Goal: Task Accomplishment & Management: Manage account settings

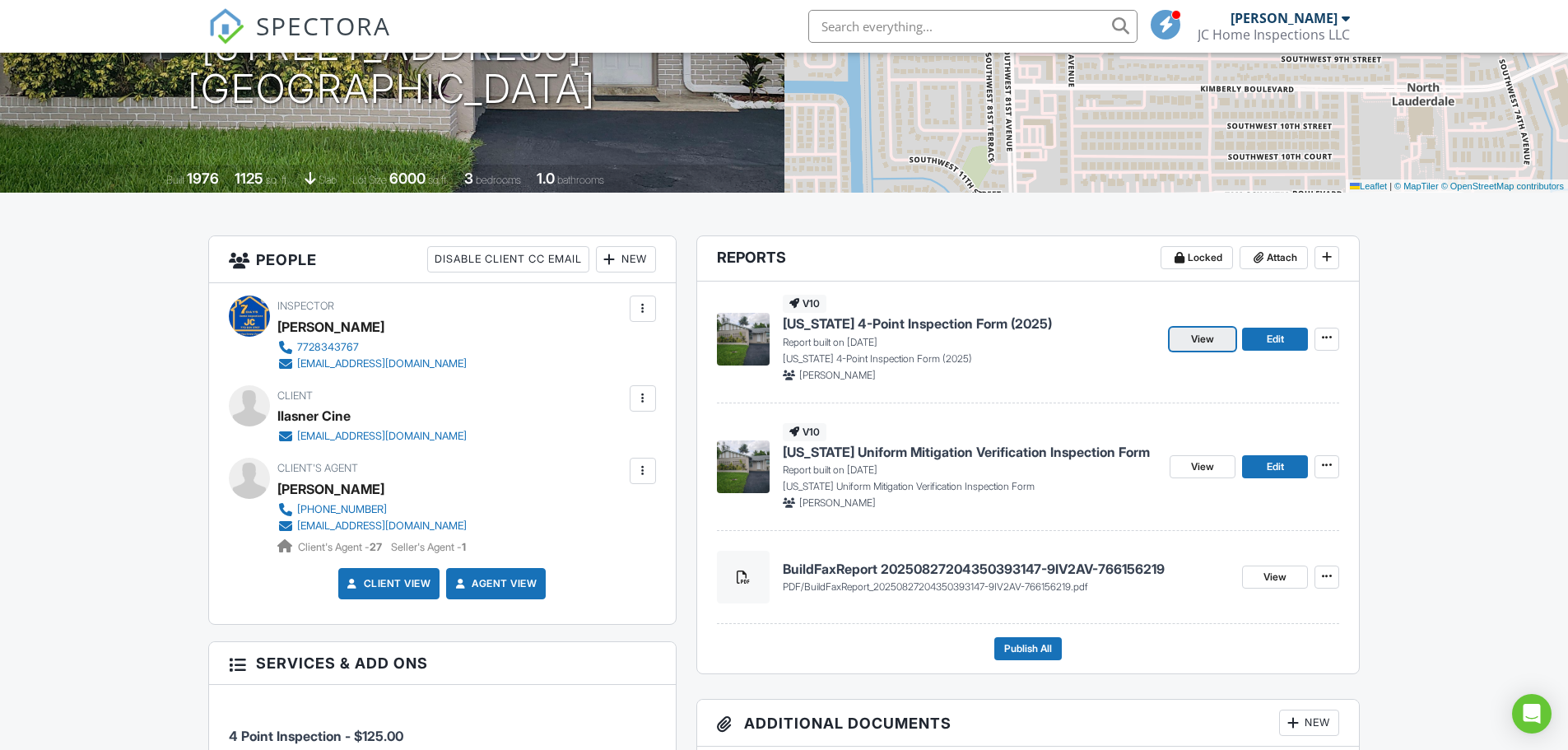
click at [1215, 341] on link "View" at bounding box center [1202, 339] width 65 height 23
click at [1262, 337] on link "Edit" at bounding box center [1274, 339] width 65 height 23
click at [1210, 341] on span "View" at bounding box center [1203, 339] width 23 height 17
click at [1283, 343] on span "Edit" at bounding box center [1276, 340] width 18 height 17
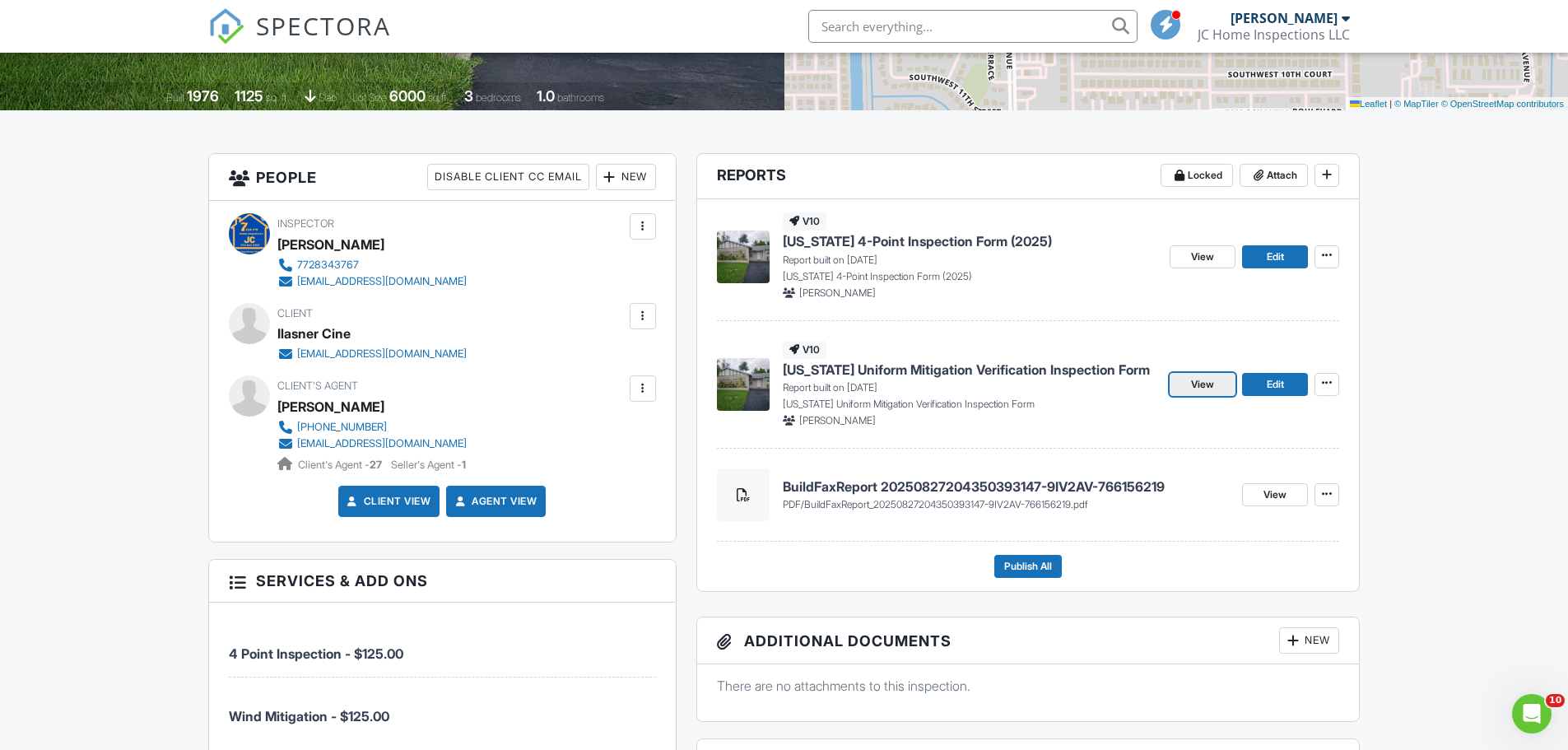
click at [1210, 386] on span "View" at bounding box center [1203, 384] width 23 height 17
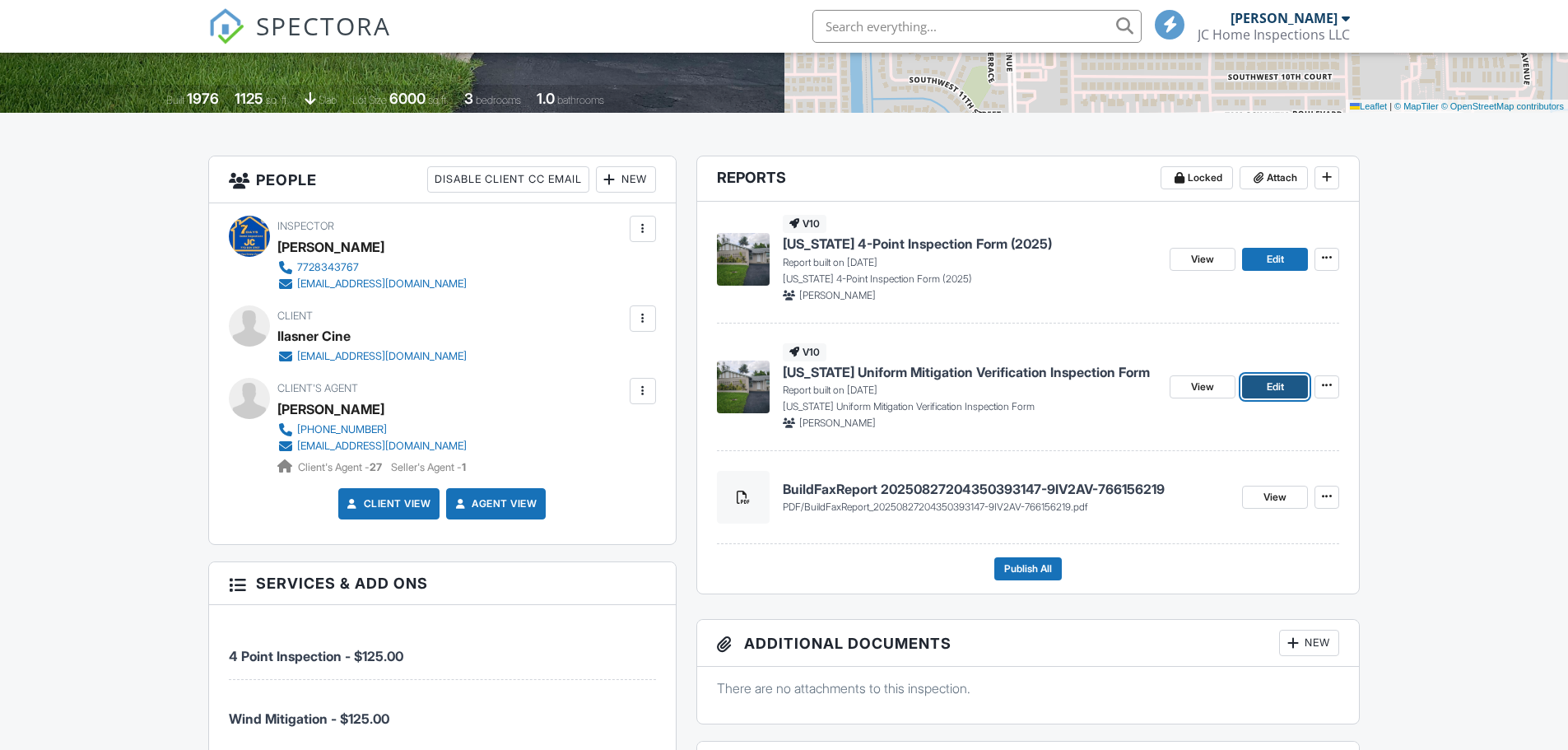
click at [1263, 391] on link "Edit" at bounding box center [1274, 387] width 65 height 23
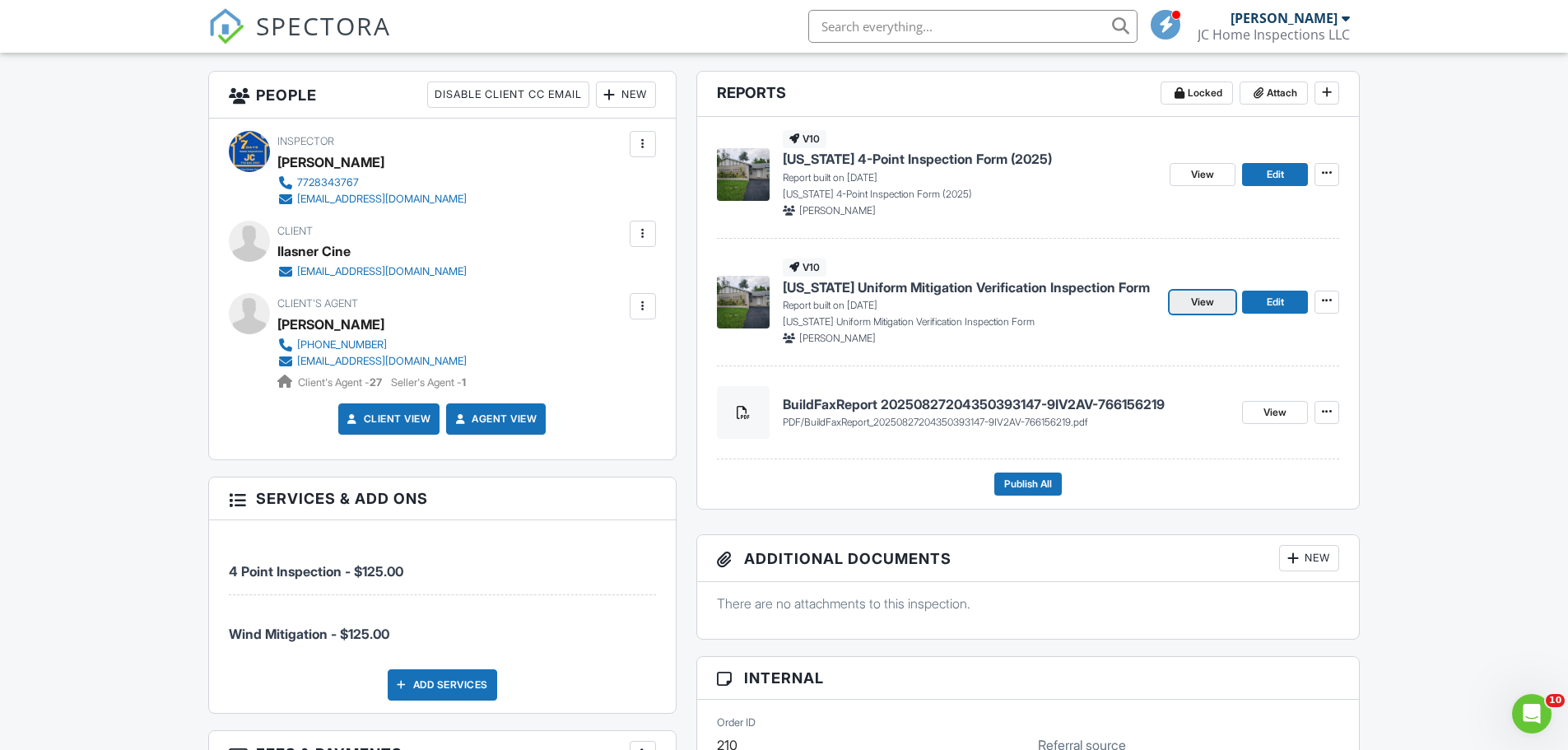
click at [1215, 309] on link "View" at bounding box center [1202, 302] width 65 height 23
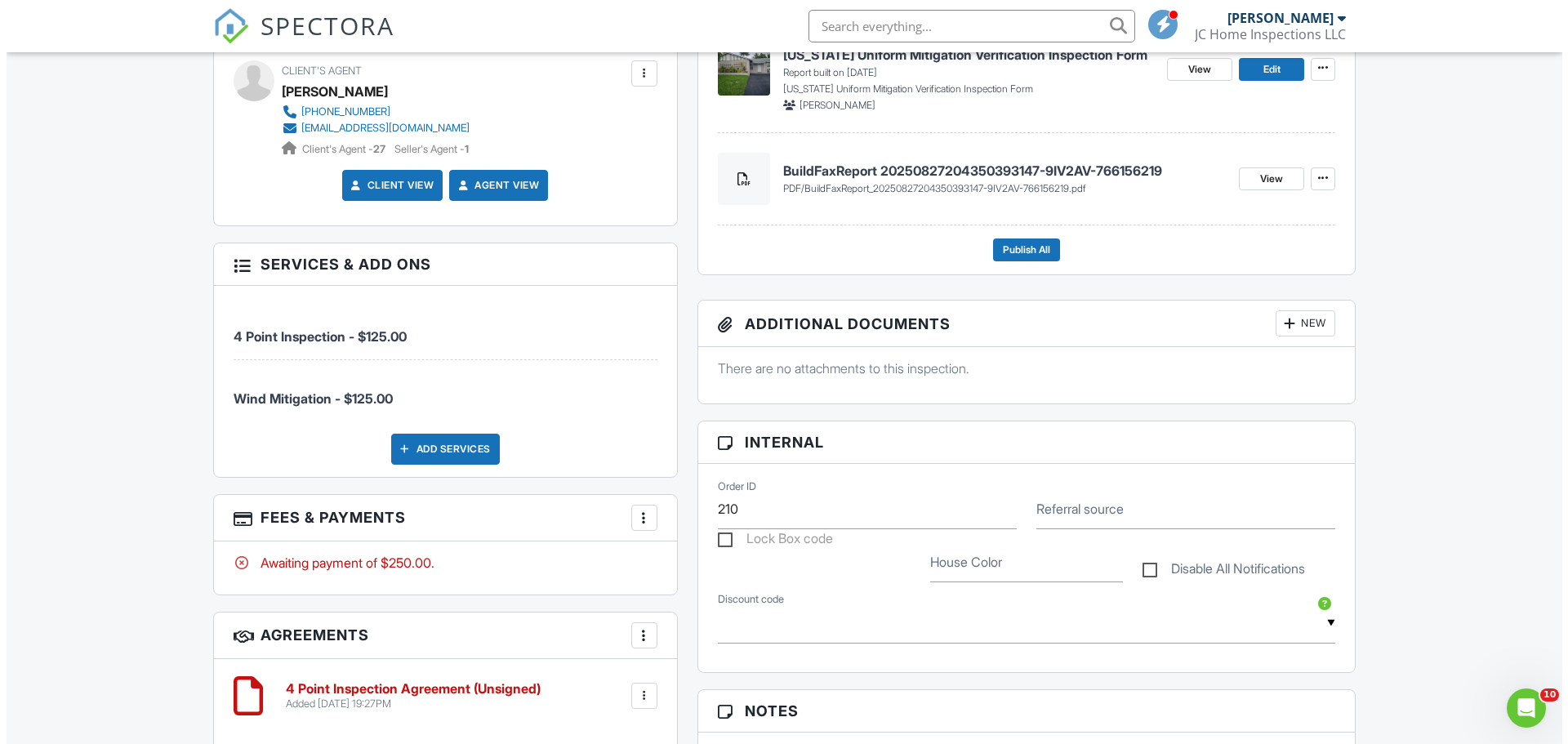
scroll to position [653, 0]
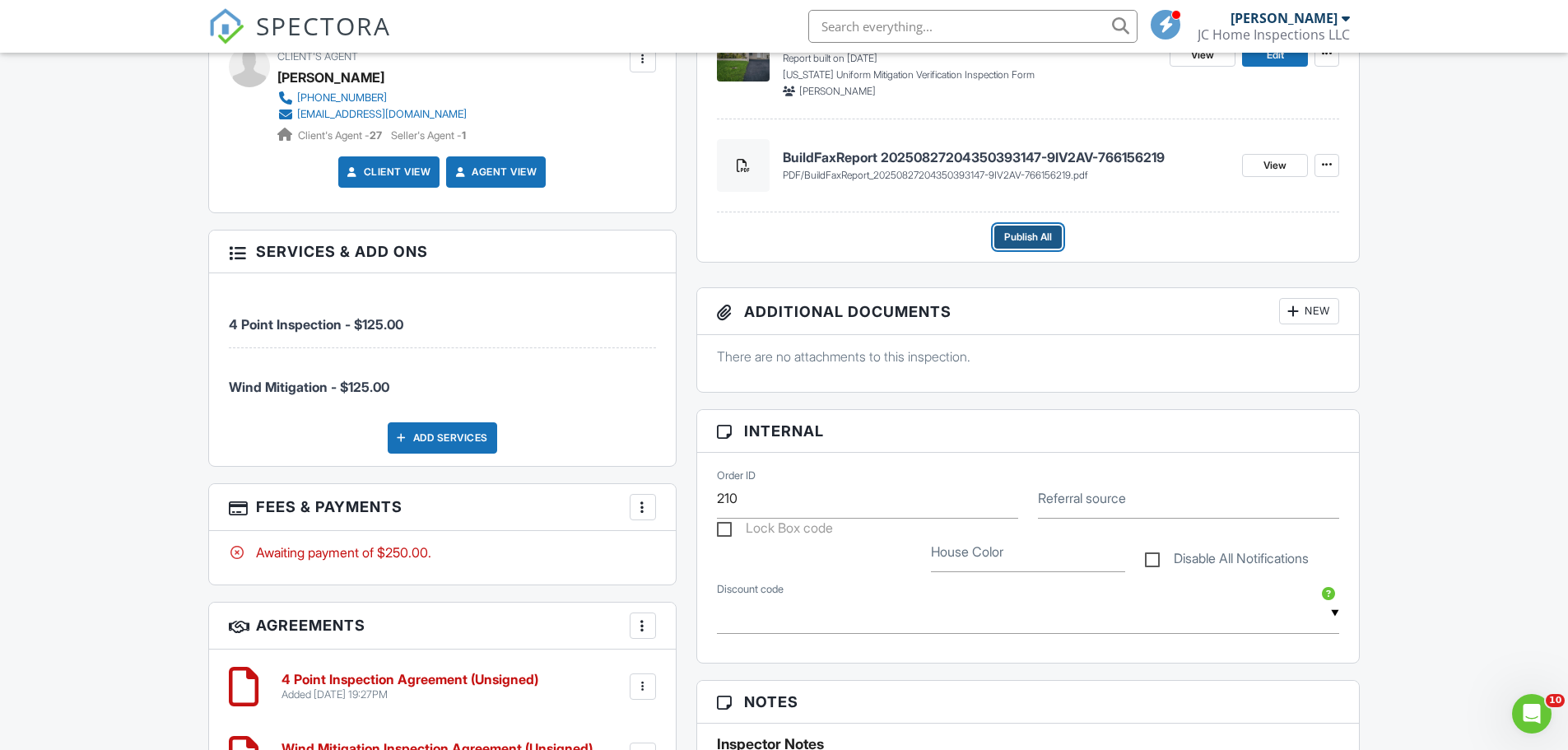
click at [1031, 234] on span "Publish All" at bounding box center [1028, 236] width 48 height 17
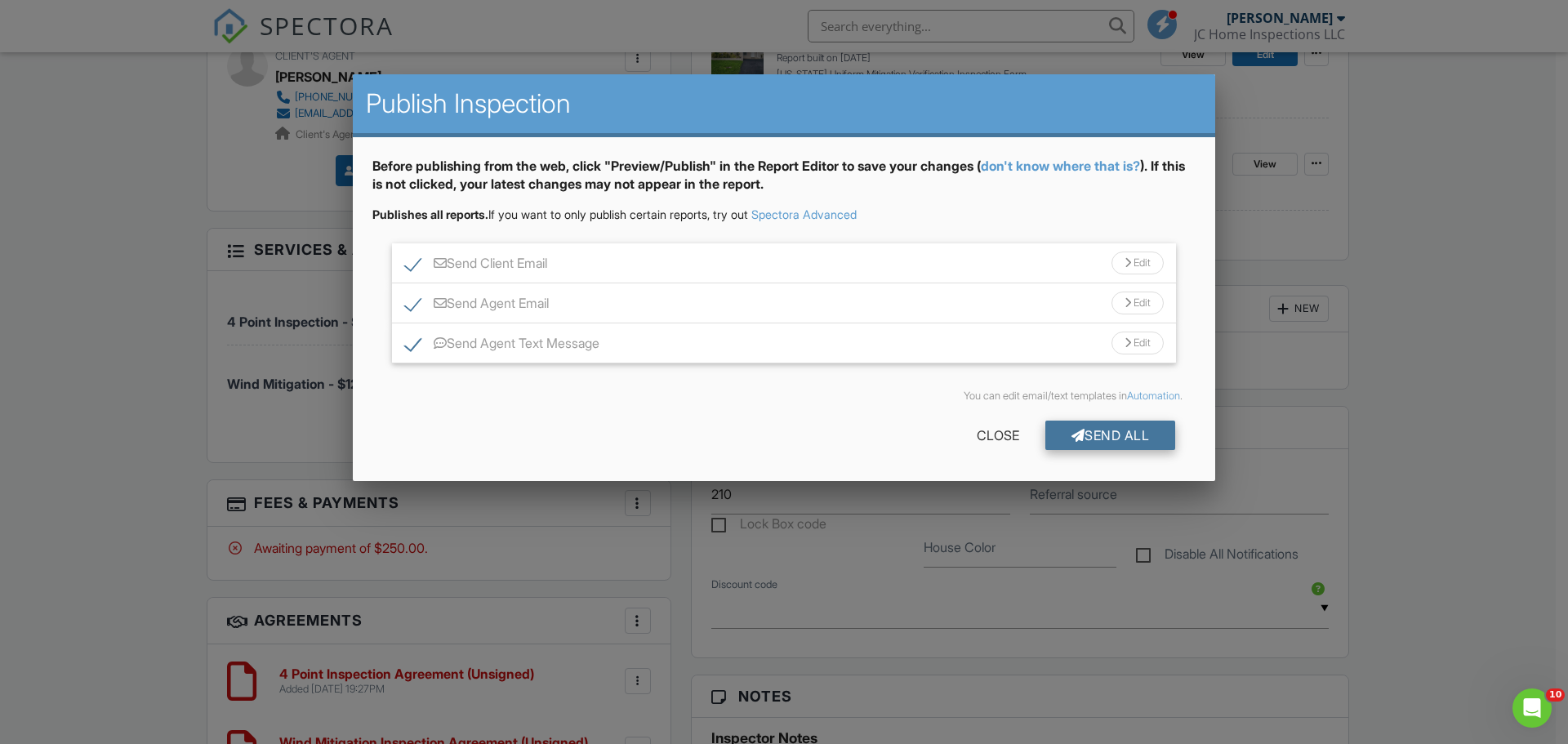
click at [1092, 436] on div "Send All" at bounding box center [1110, 435] width 131 height 29
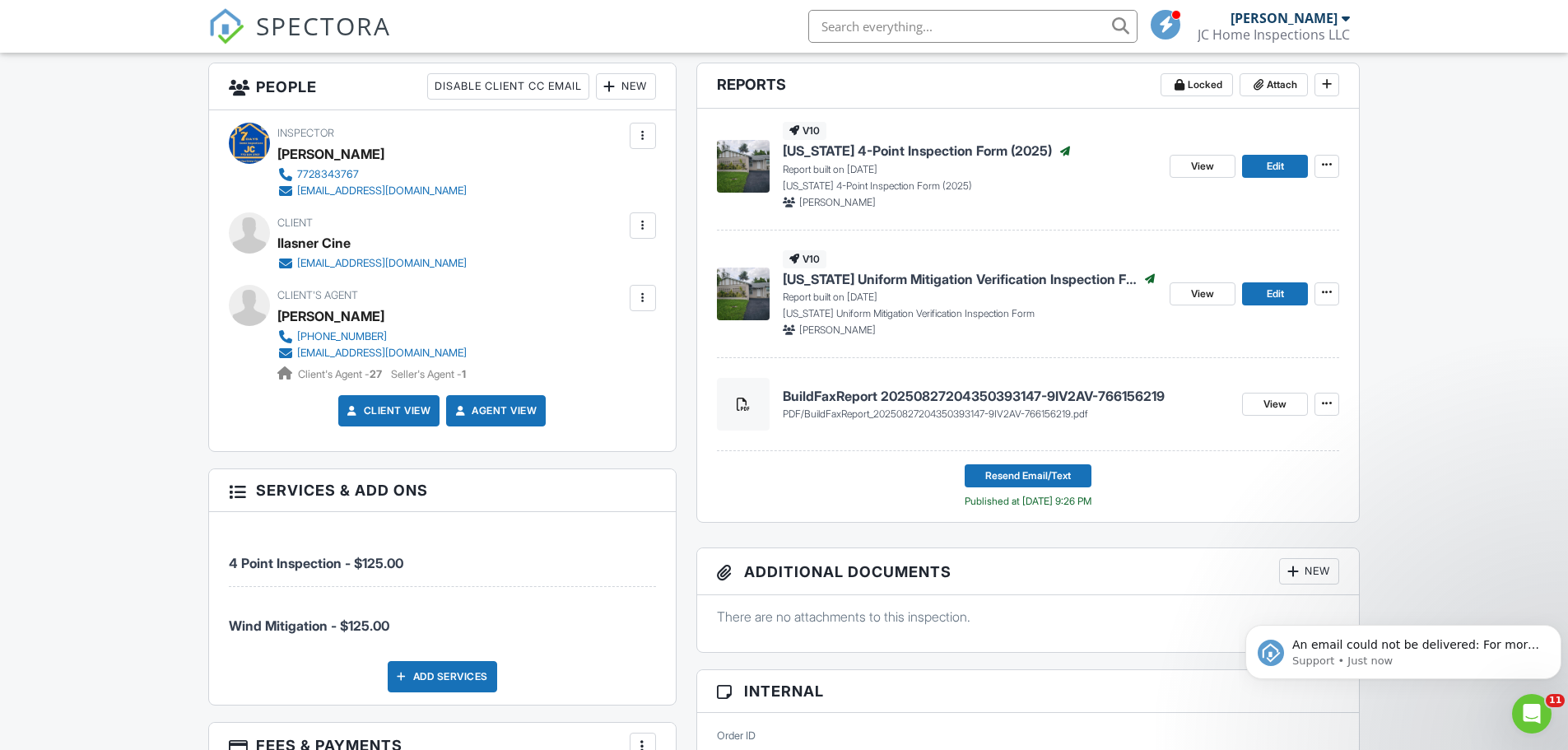
scroll to position [422, 0]
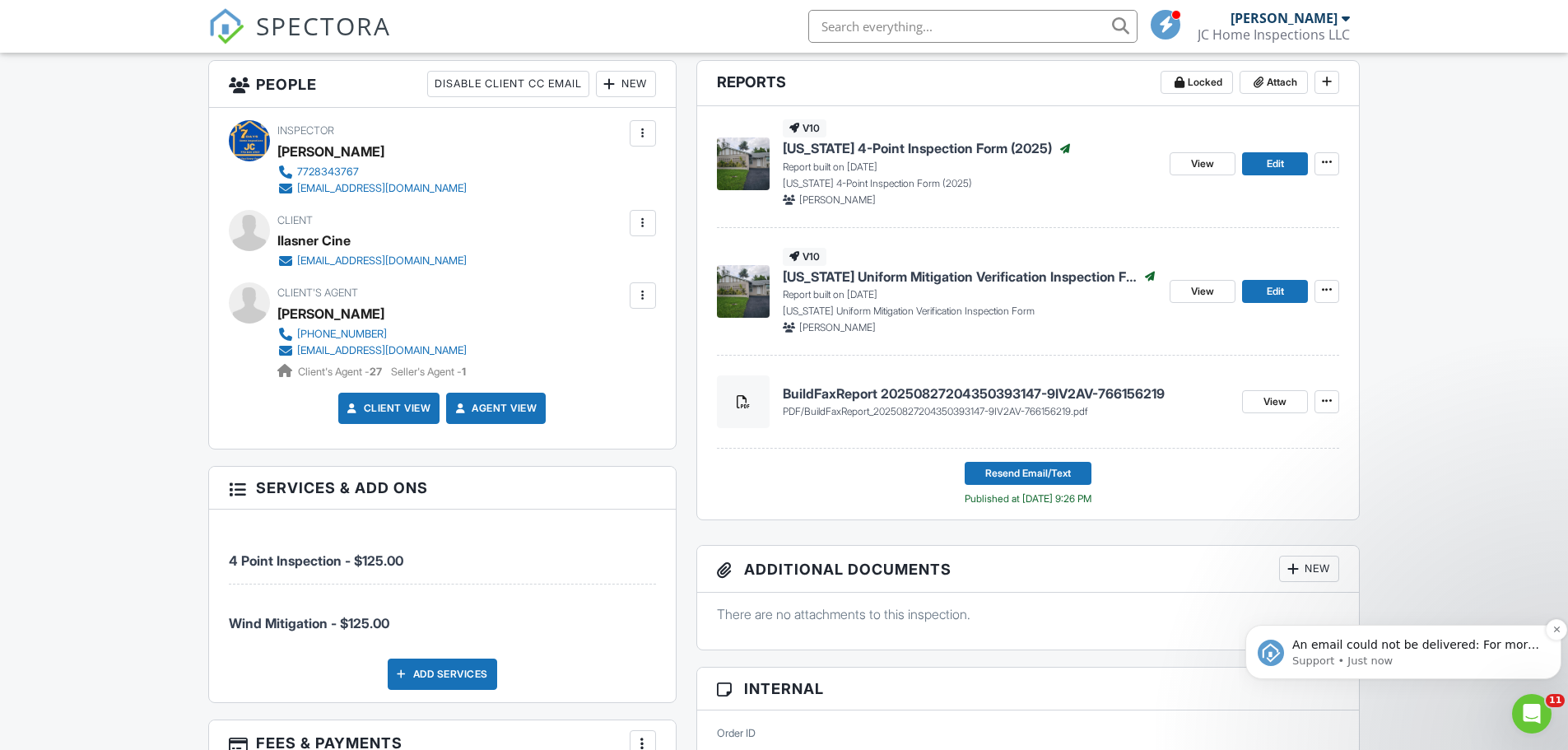
click at [1384, 646] on p "An email could not be delivered: For more information, view Why emails don't ge…" at bounding box center [1417, 645] width 248 height 17
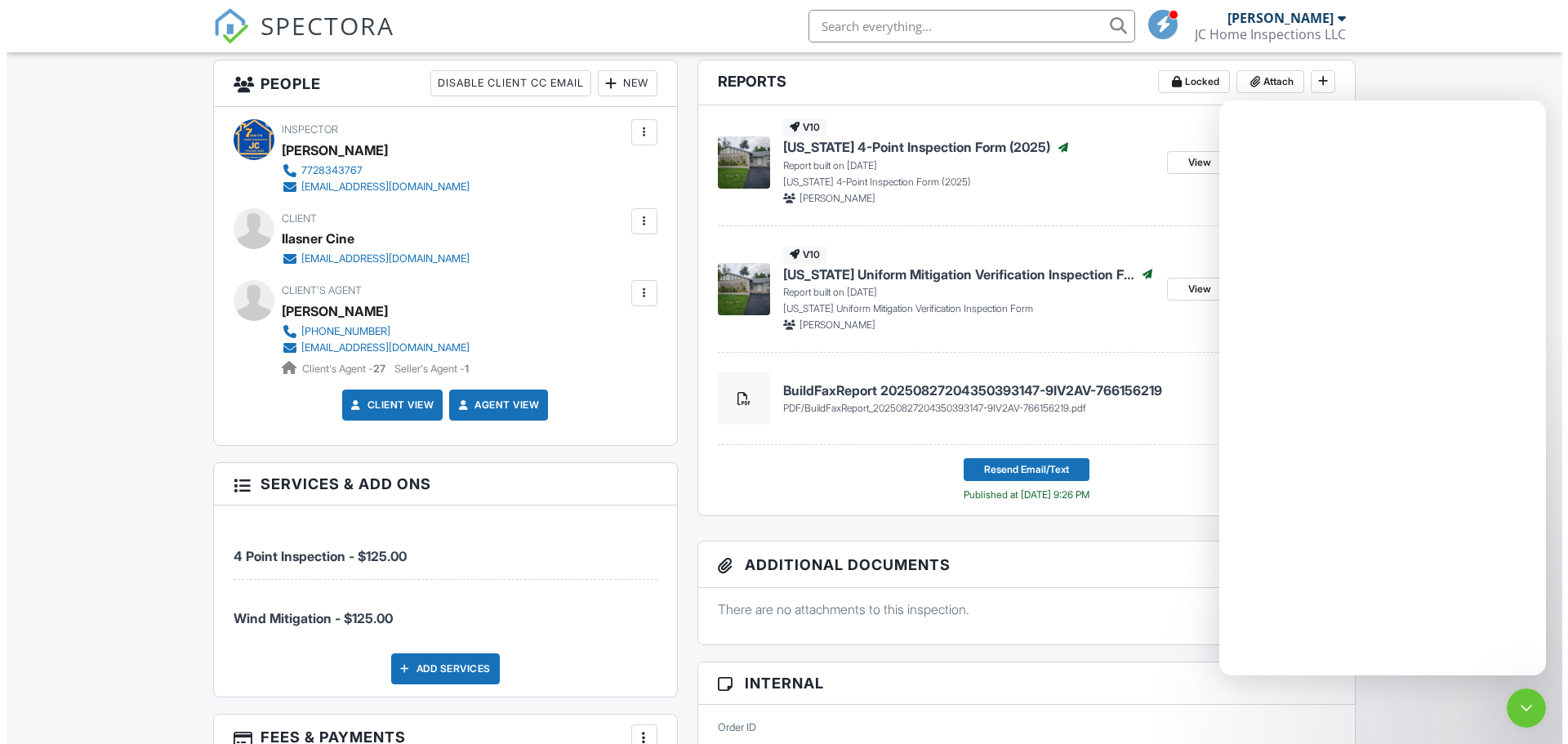
scroll to position [0, 0]
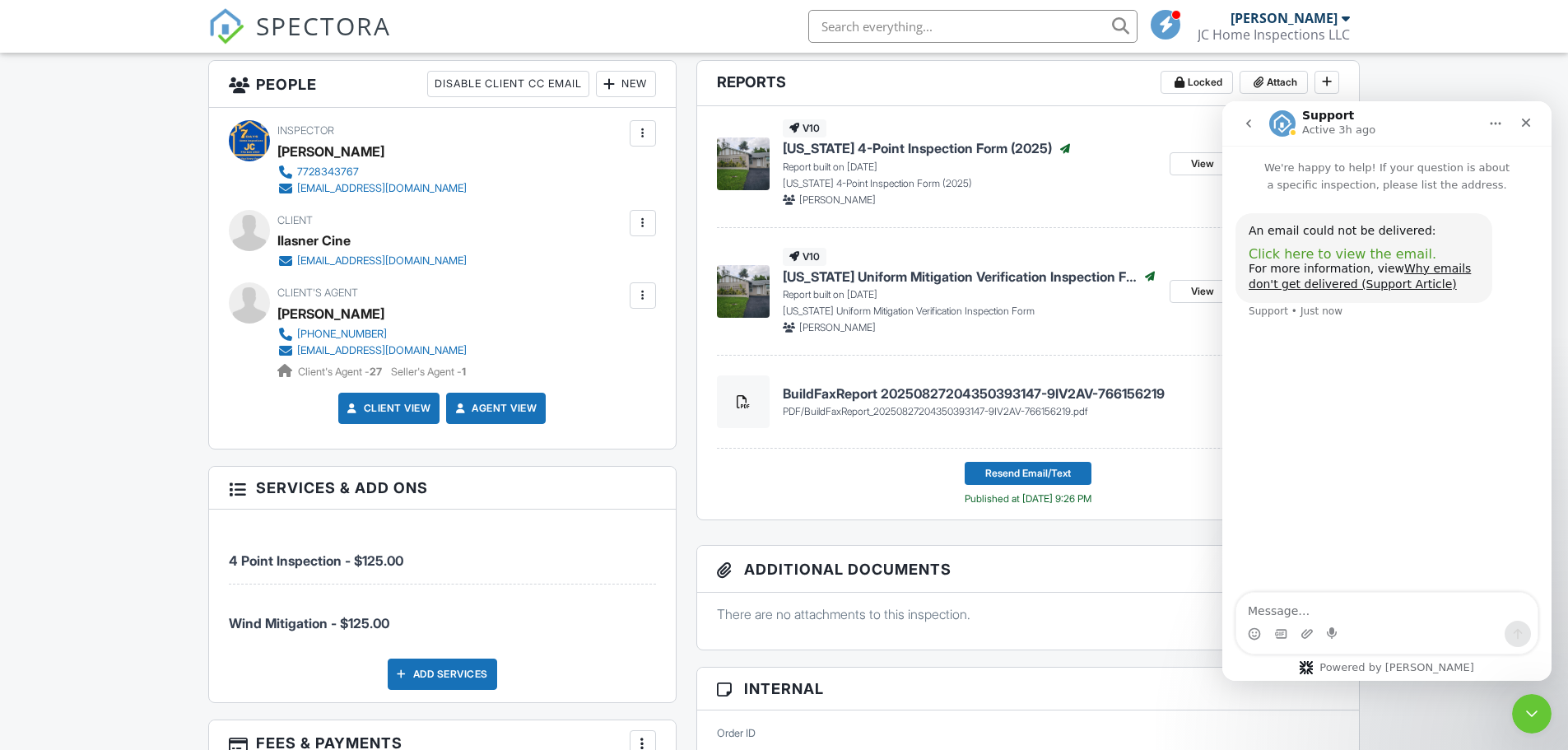
click at [1320, 254] on span "Click here to view the email." at bounding box center [1342, 254] width 188 height 16
click at [644, 226] on div at bounding box center [643, 223] width 17 height 17
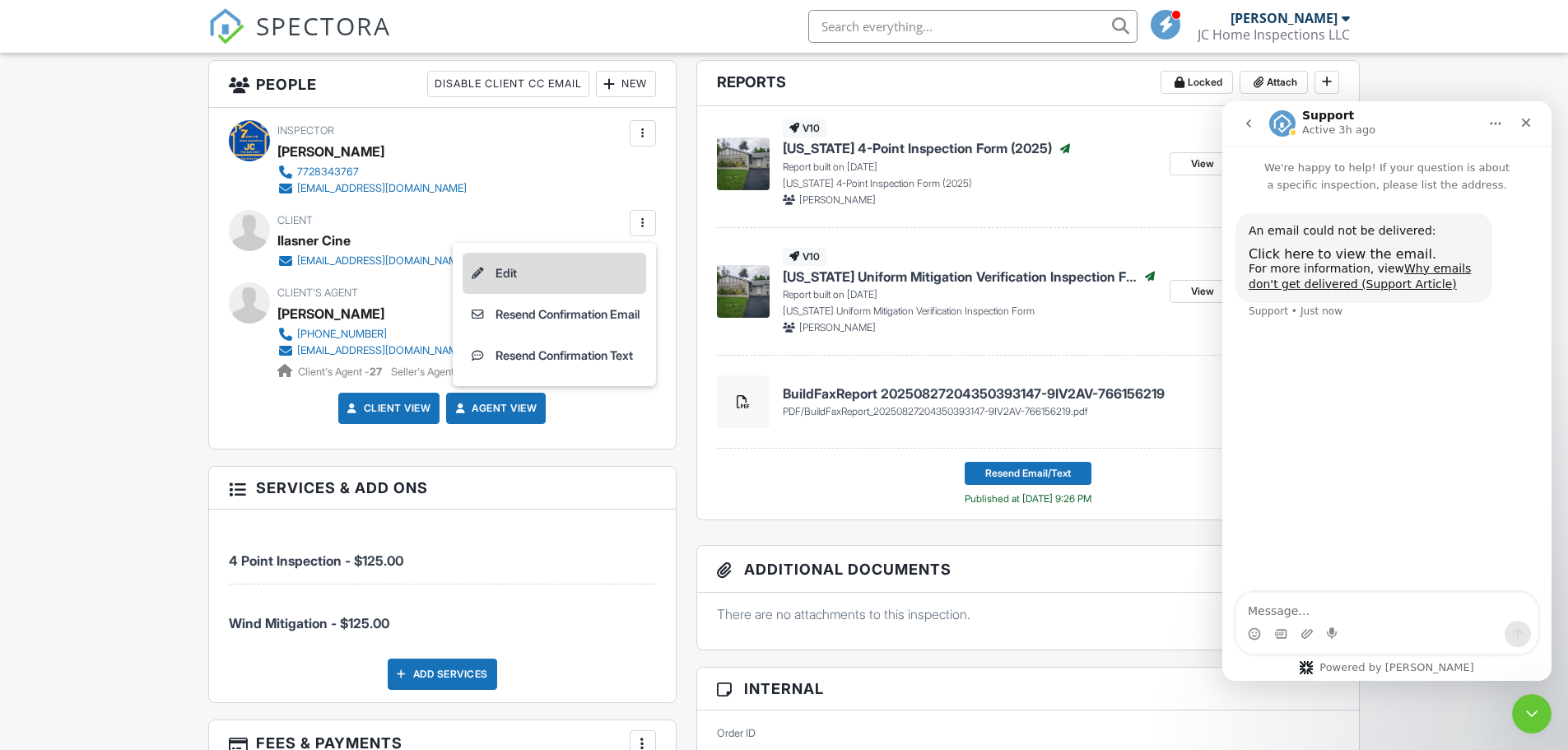
click at [564, 269] on li "Edit" at bounding box center [555, 273] width 184 height 41
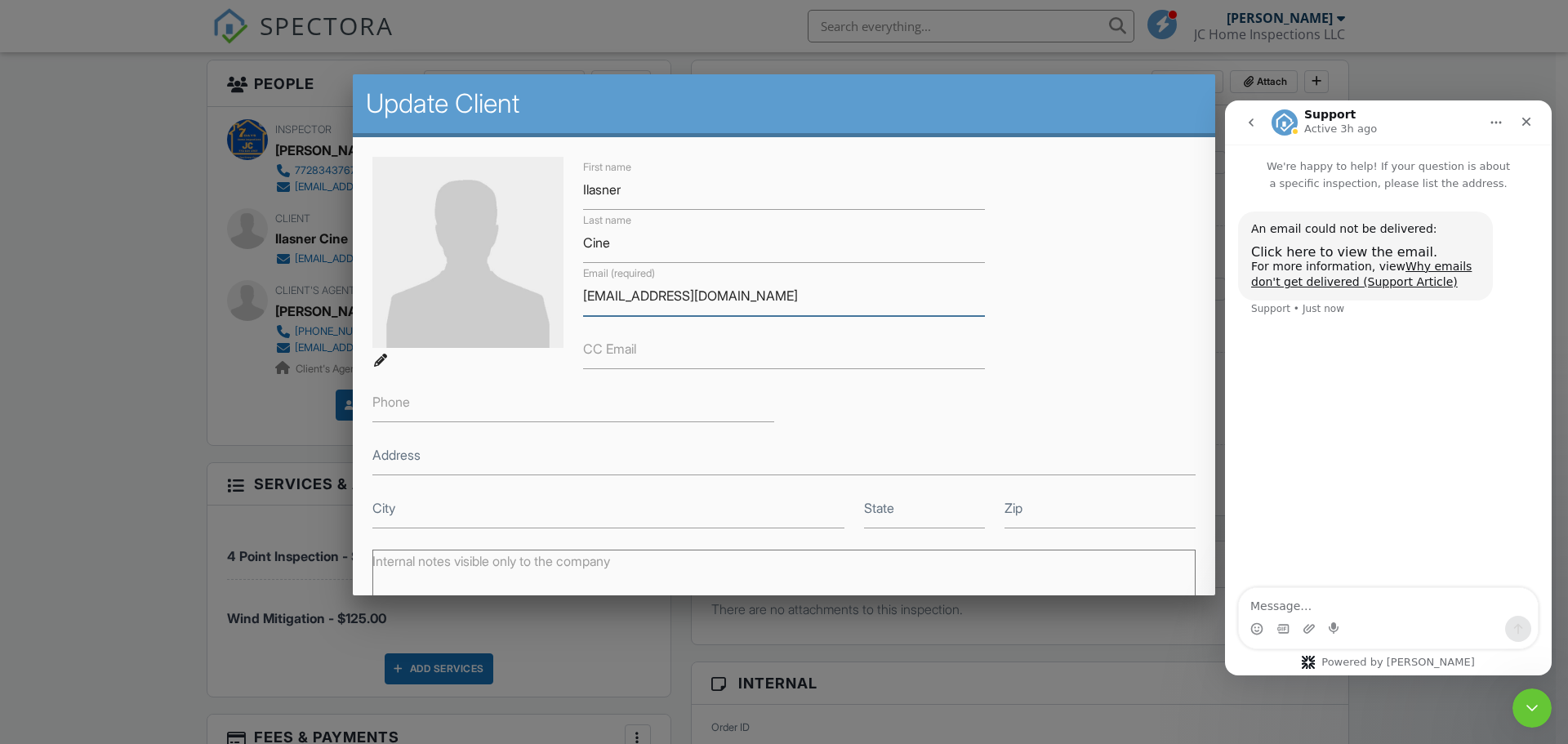
click at [672, 295] on input "cineilasner9@gmil.com" at bounding box center [784, 295] width 402 height 40
click at [686, 293] on input "cineilasner9@gmil.com" at bounding box center [784, 295] width 402 height 40
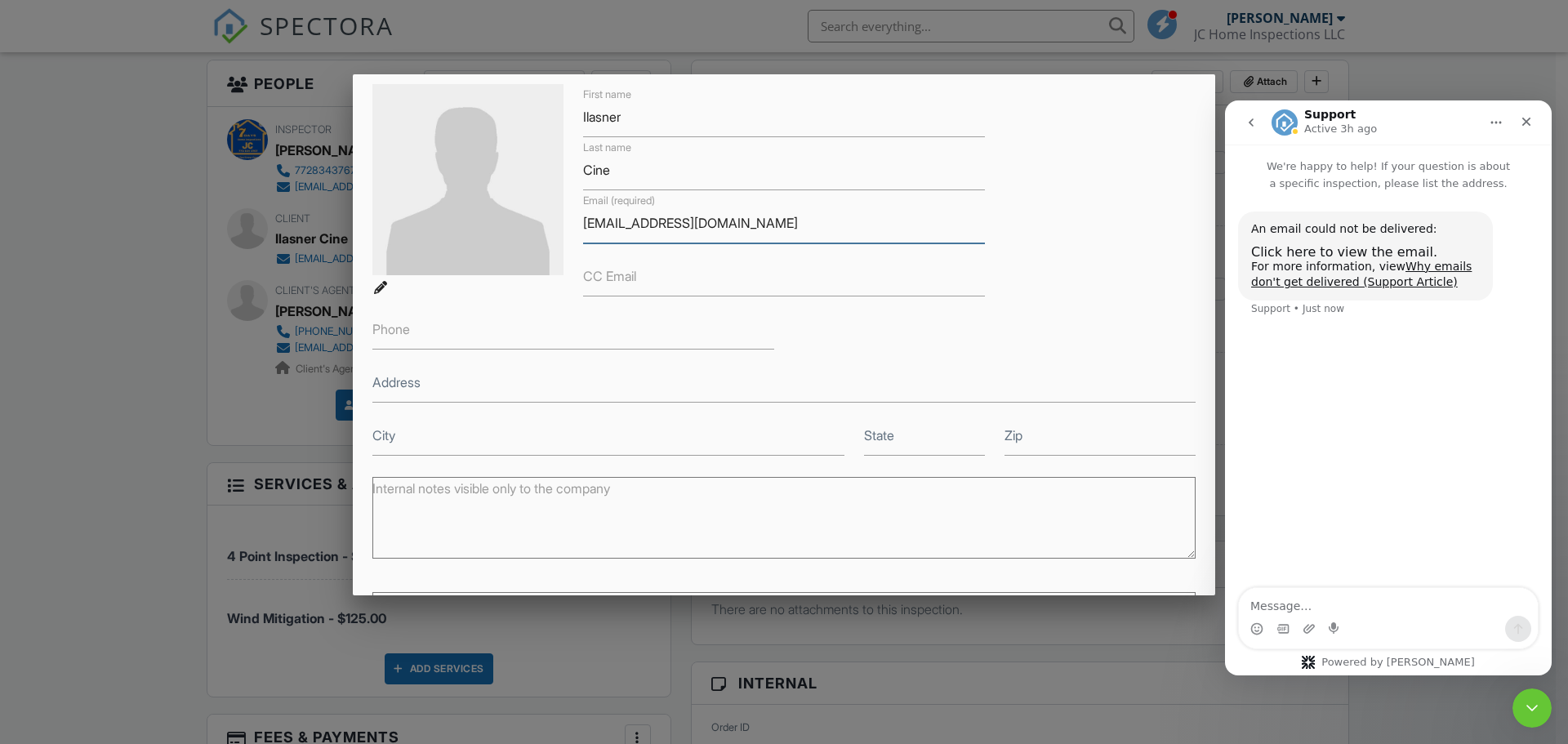
scroll to position [226, 0]
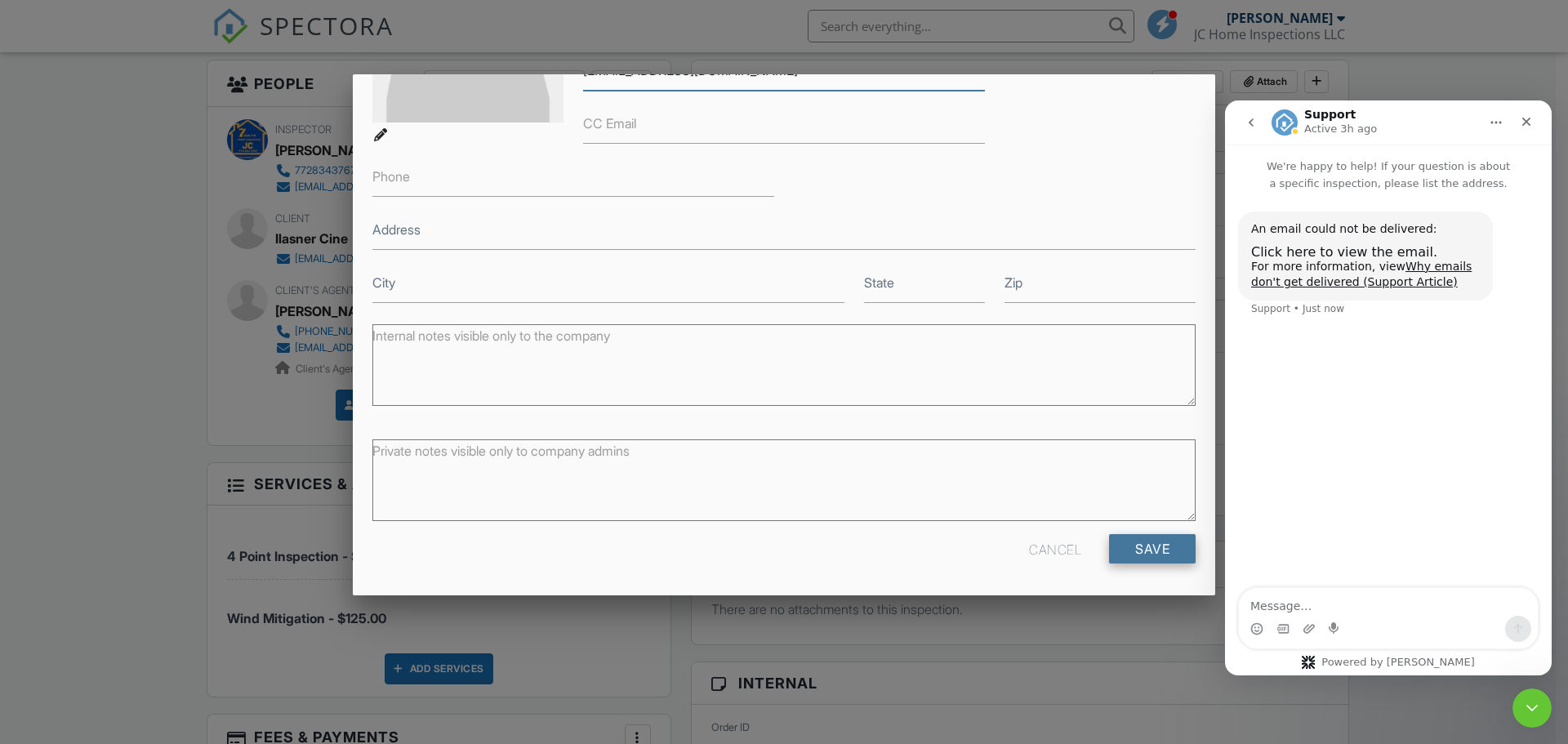
type input "[EMAIL_ADDRESS][DOMAIN_NAME]"
click at [1165, 547] on input "Save" at bounding box center [1151, 548] width 86 height 29
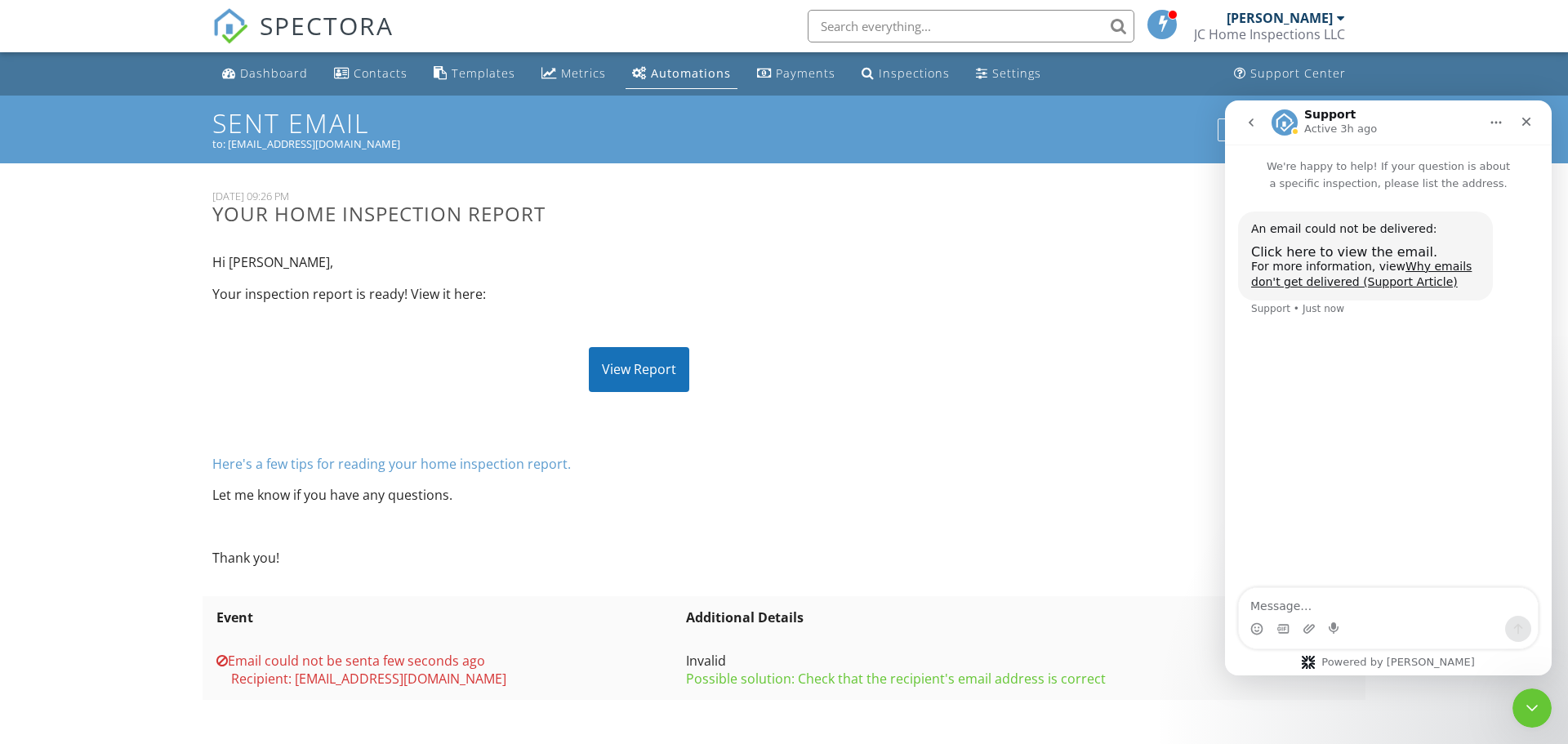
click at [625, 381] on div "View Report" at bounding box center [639, 368] width 101 height 44
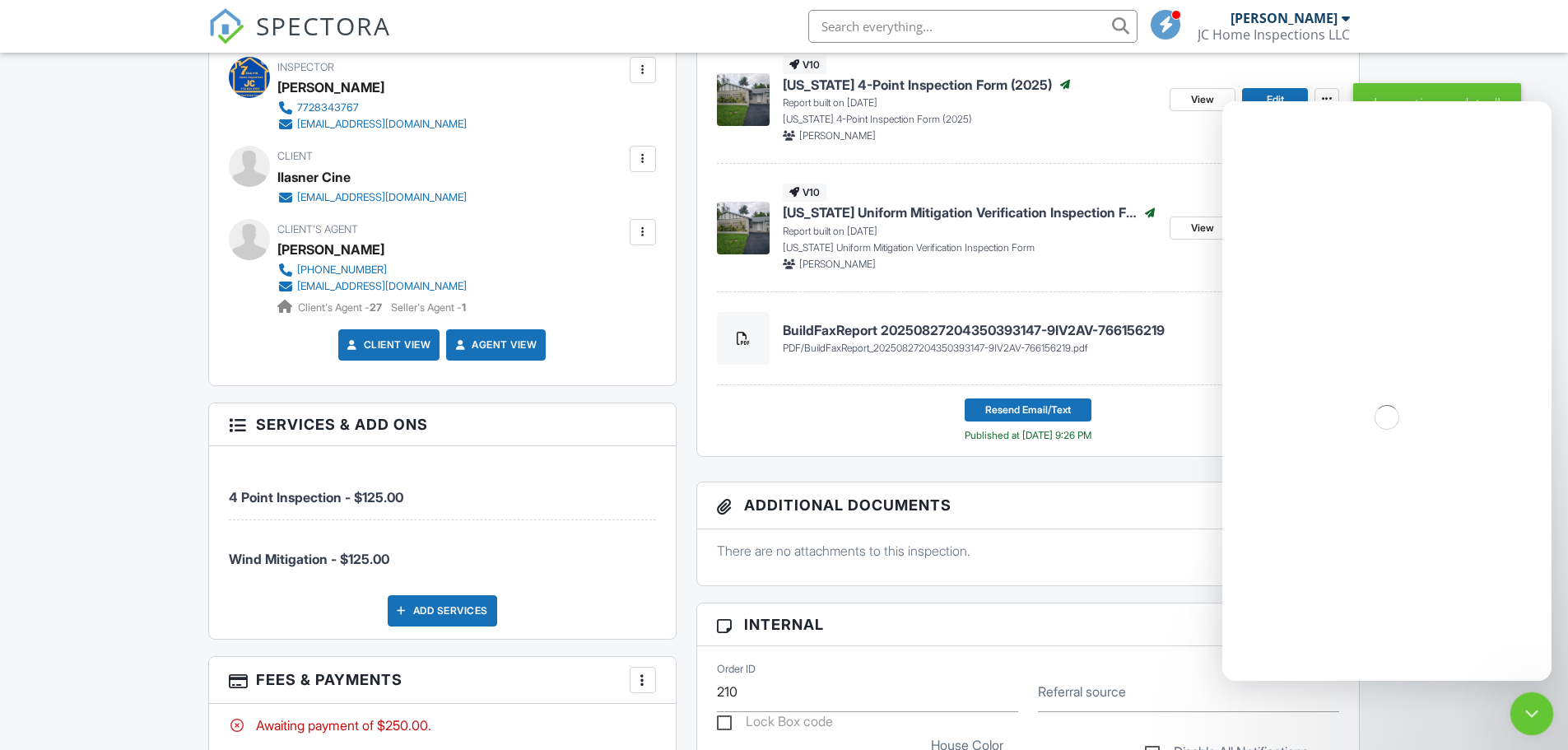
click at [1527, 714] on icon "Close Intercom Messenger" at bounding box center [1529, 711] width 20 height 20
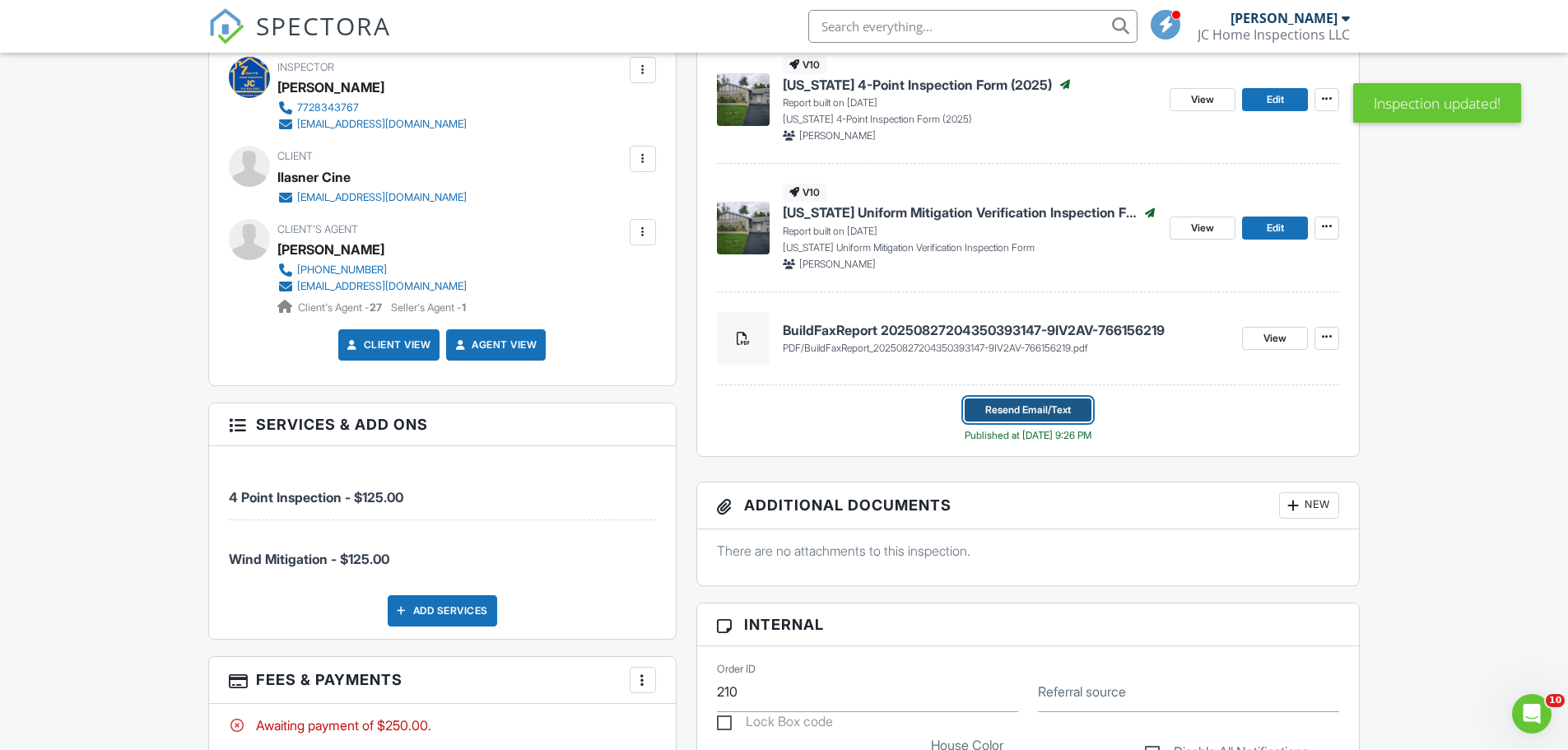
click at [1038, 412] on span "Resend Email/Text" at bounding box center [1029, 409] width 86 height 17
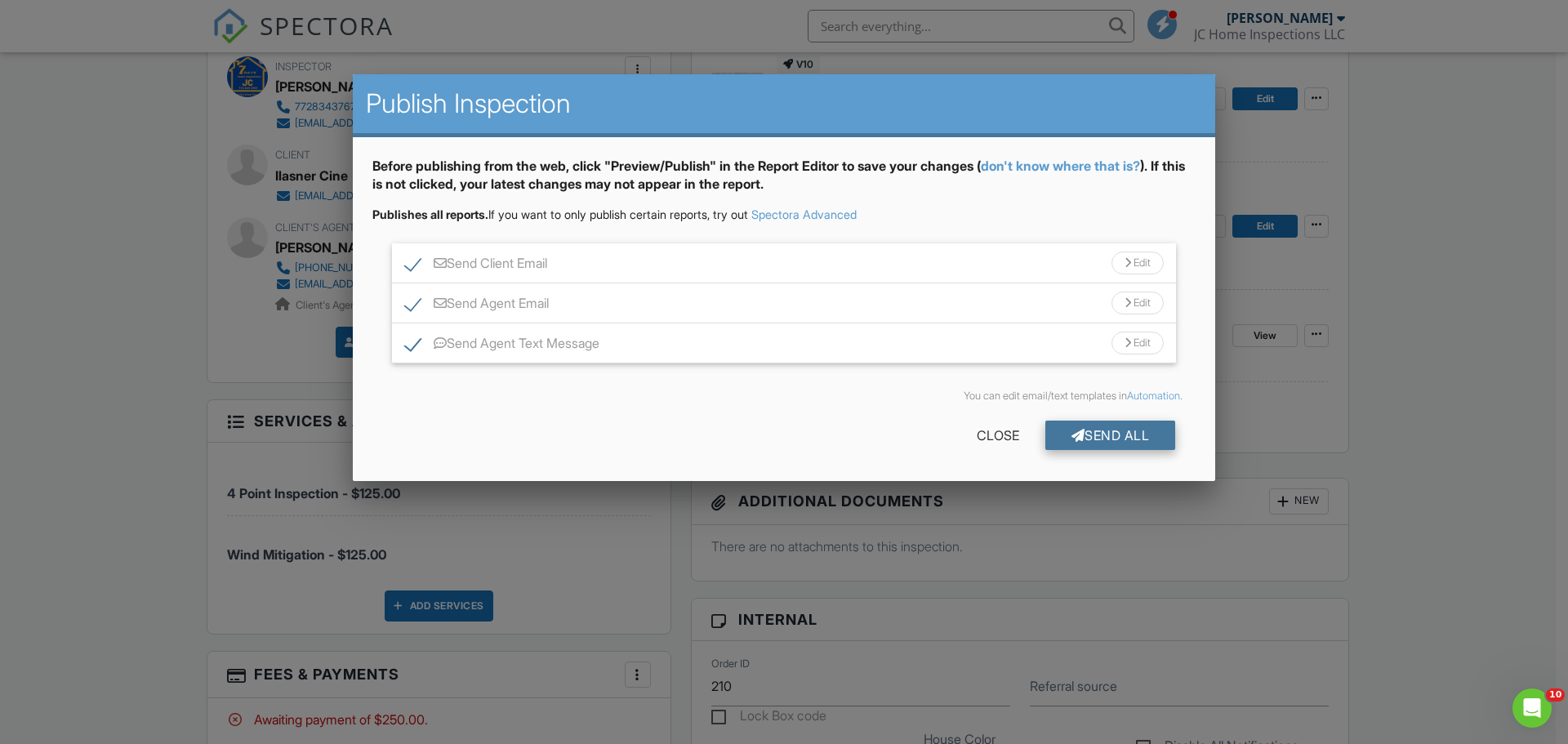
click at [1085, 433] on div "Send All" at bounding box center [1110, 435] width 131 height 29
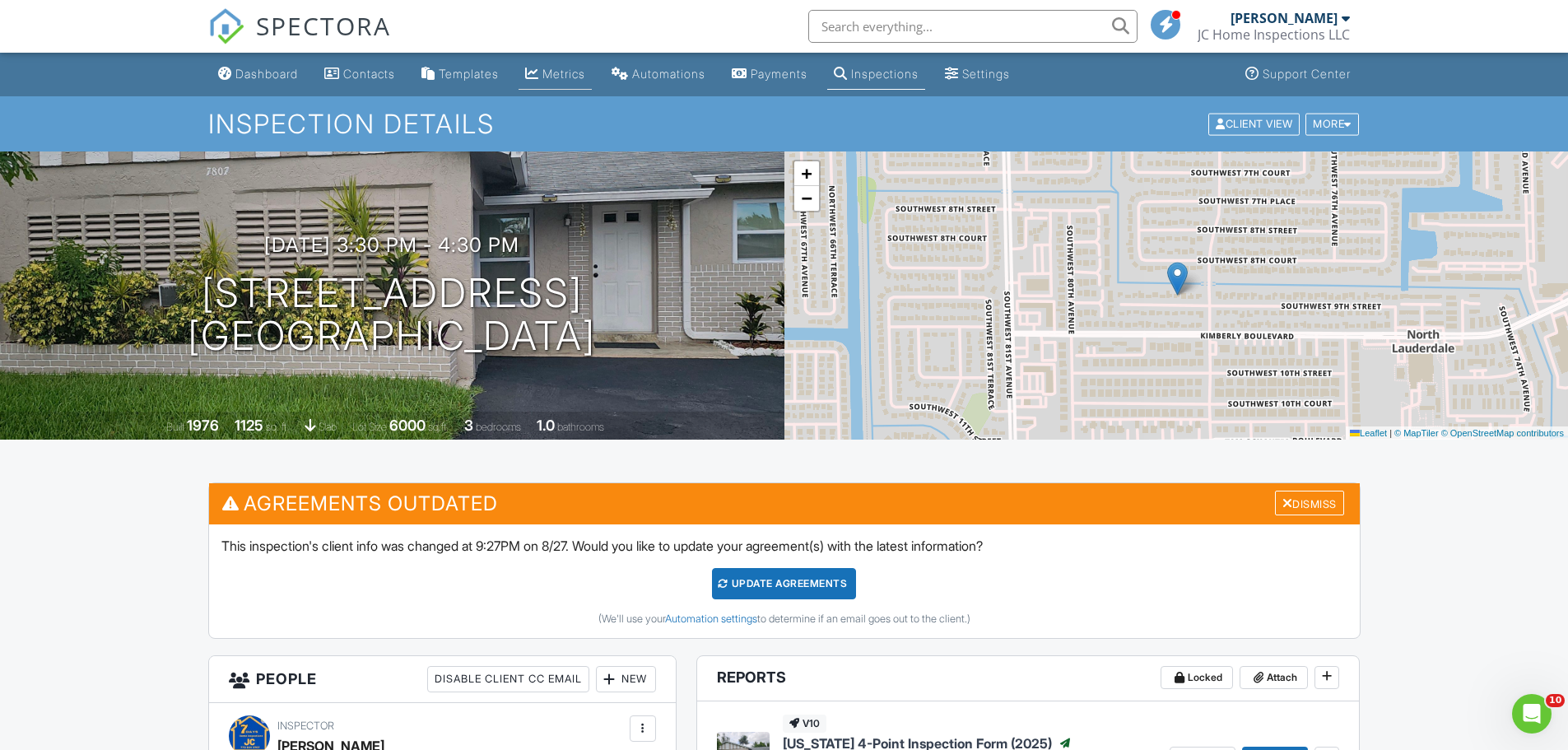
click at [579, 72] on div "Metrics" at bounding box center [564, 73] width 43 height 14
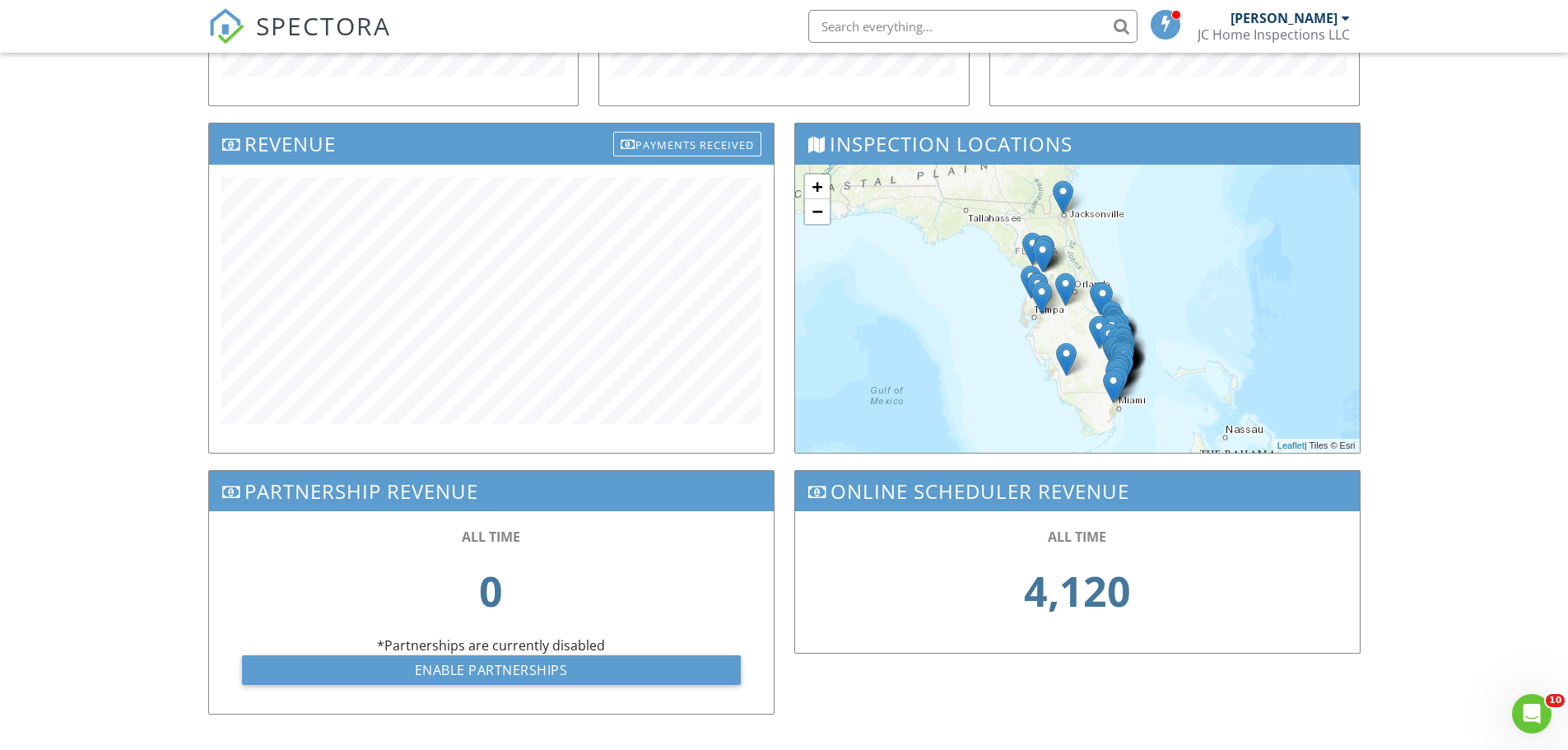
scroll to position [494, 0]
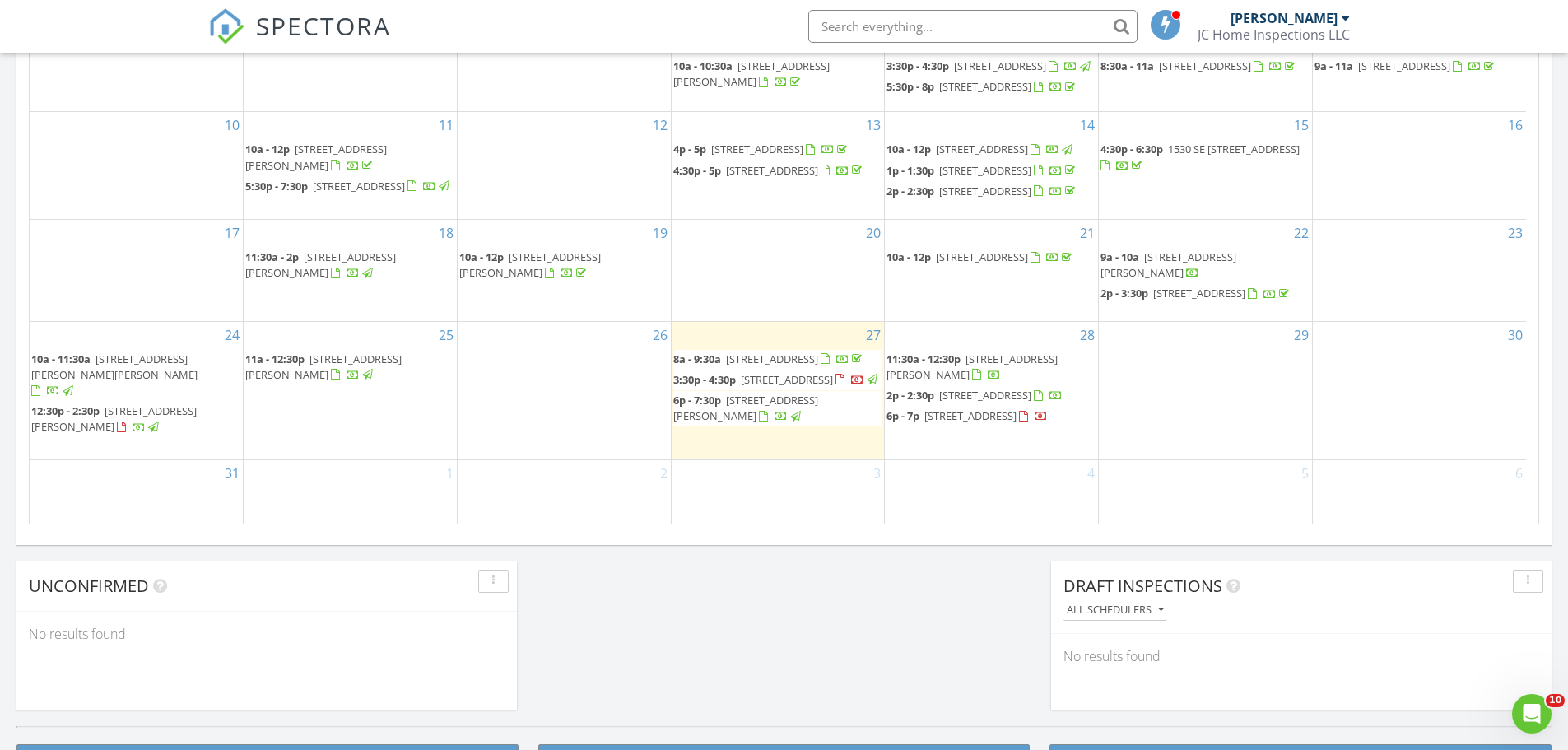
scroll to position [987, 0]
